Goal: Navigation & Orientation: Find specific page/section

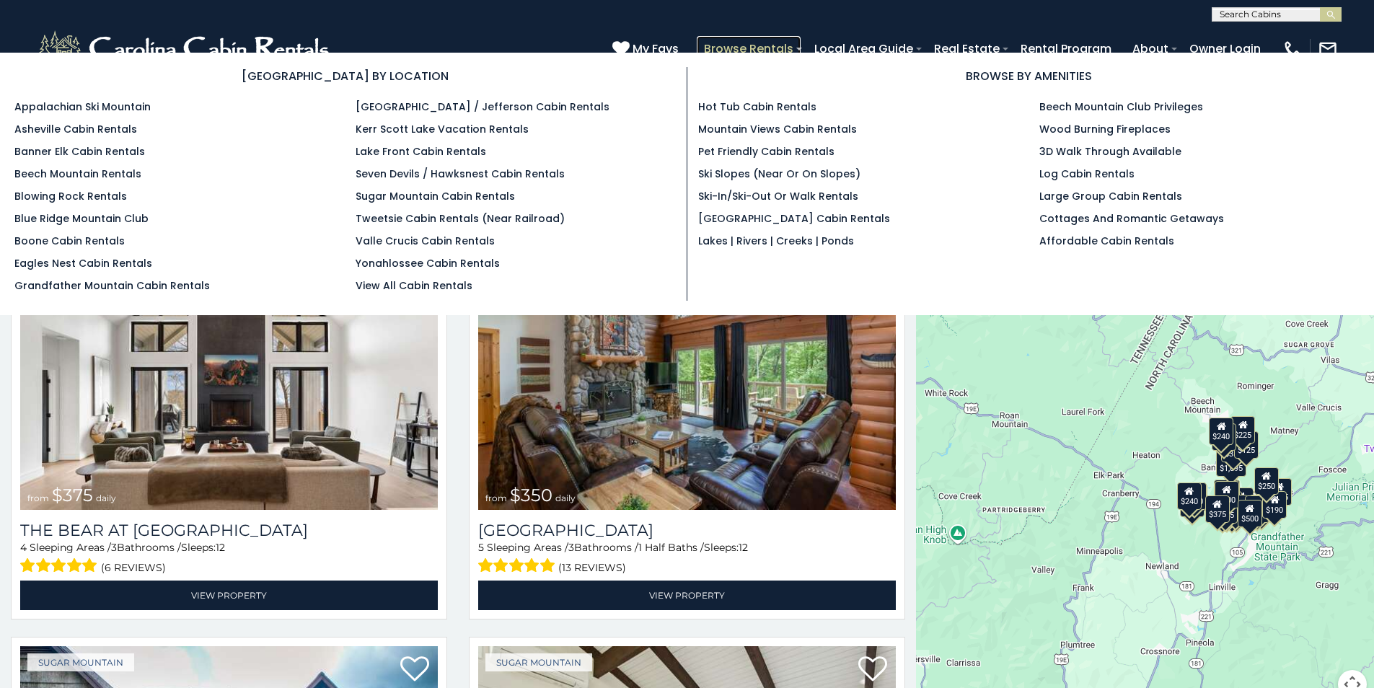
click at [723, 46] on link "Browse Rentals" at bounding box center [749, 48] width 104 height 25
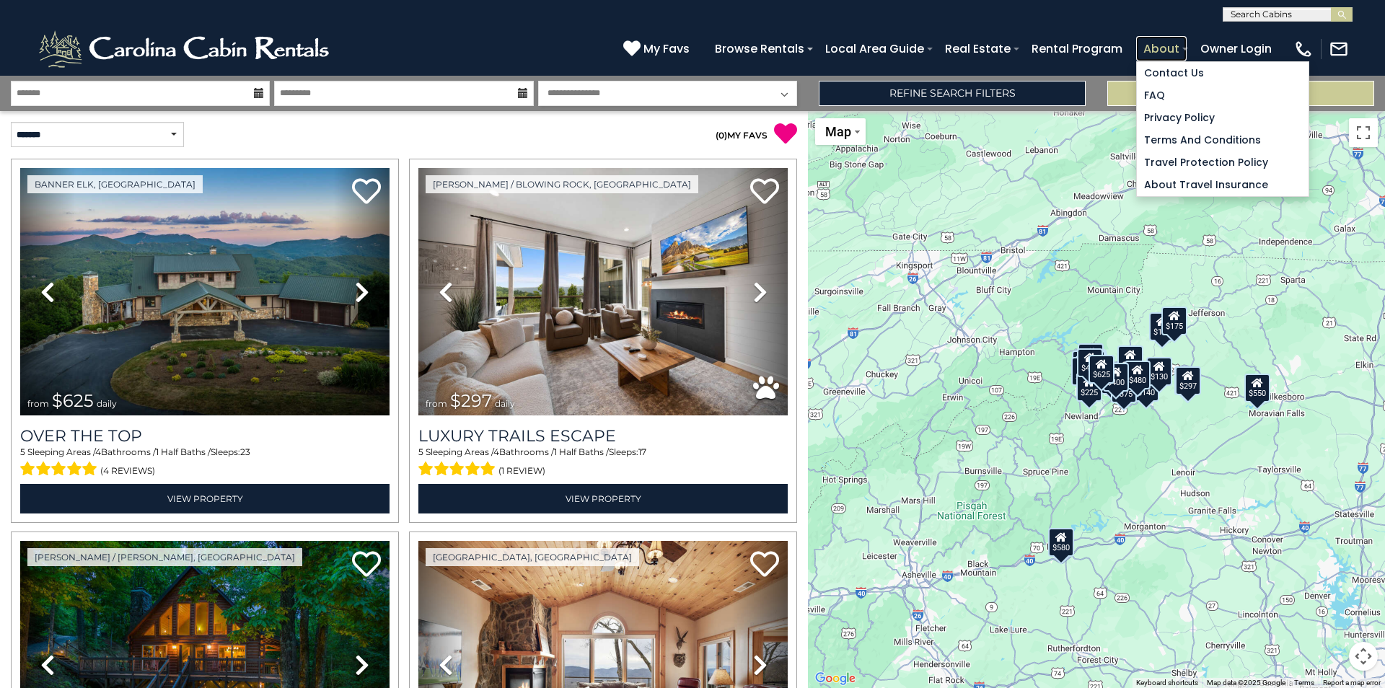
click at [1165, 51] on link "About" at bounding box center [1161, 48] width 50 height 25
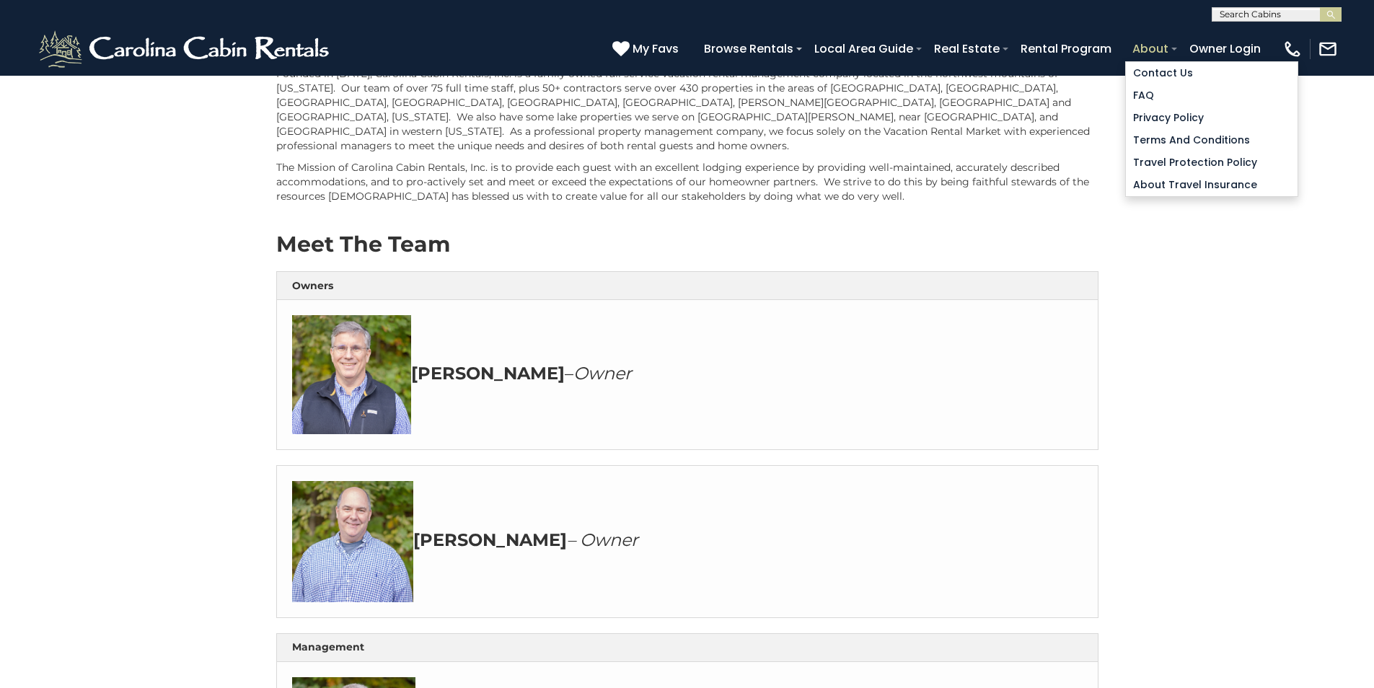
scroll to position [361, 0]
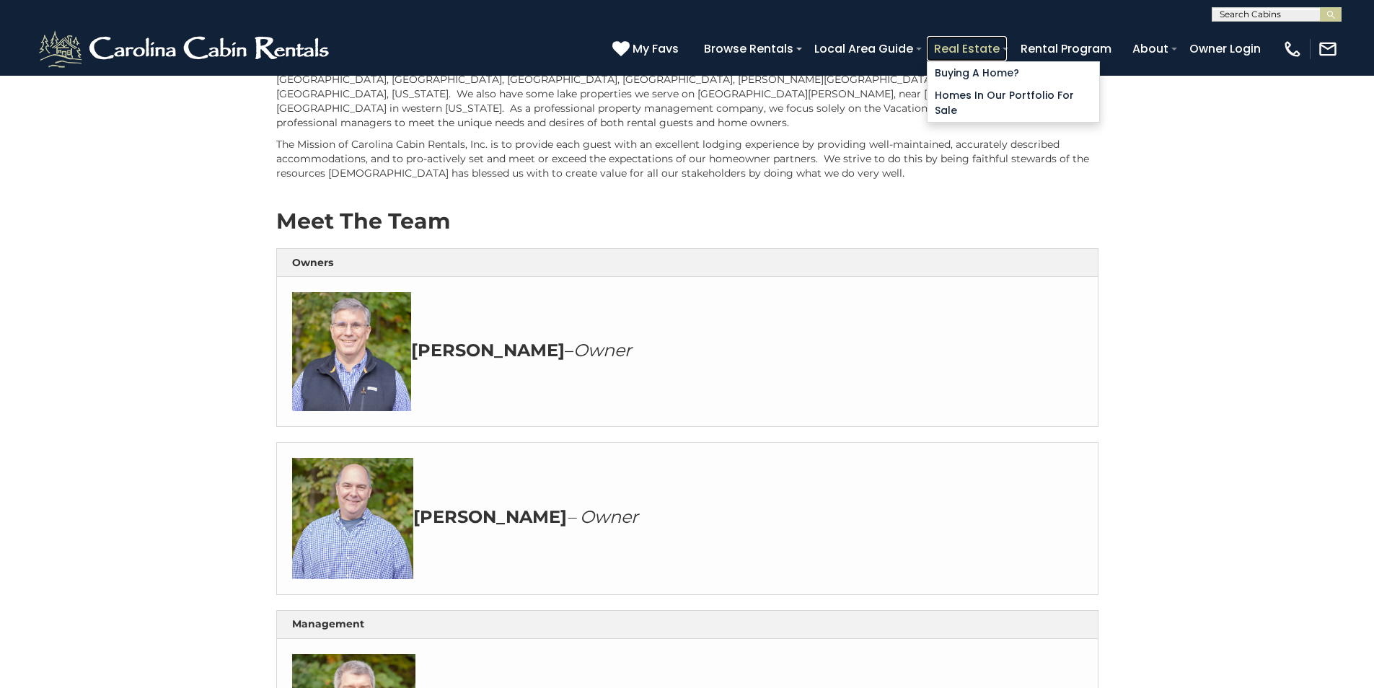
click at [999, 55] on link "Real Estate" at bounding box center [967, 48] width 80 height 25
